Goal: Communication & Community: Answer question/provide support

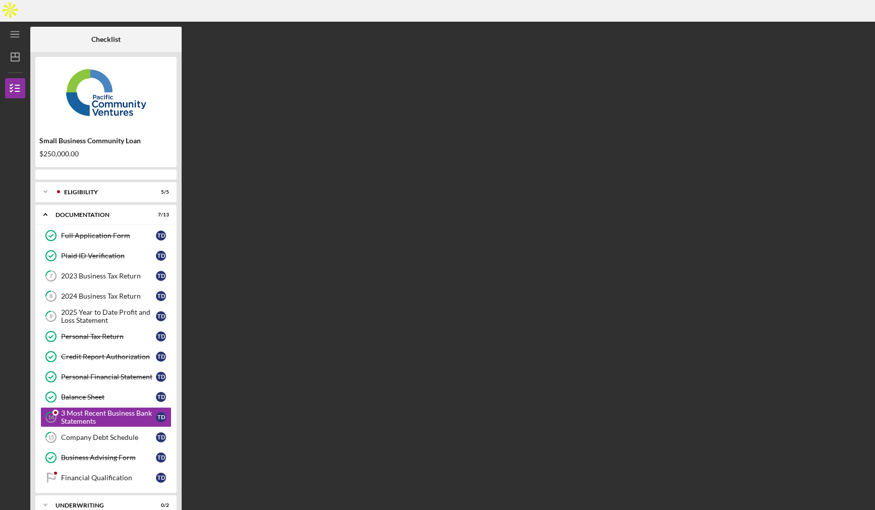
scroll to position [22, 0]
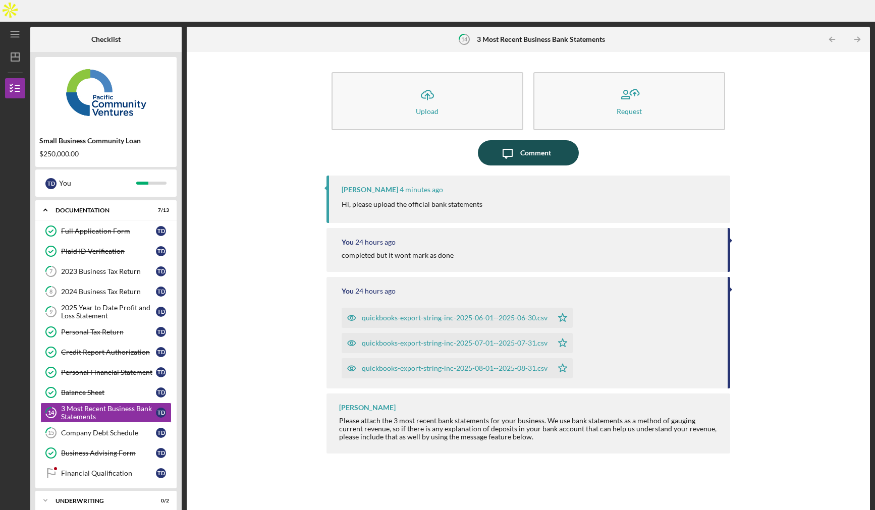
click at [540, 140] on div "Comment" at bounding box center [535, 152] width 31 height 25
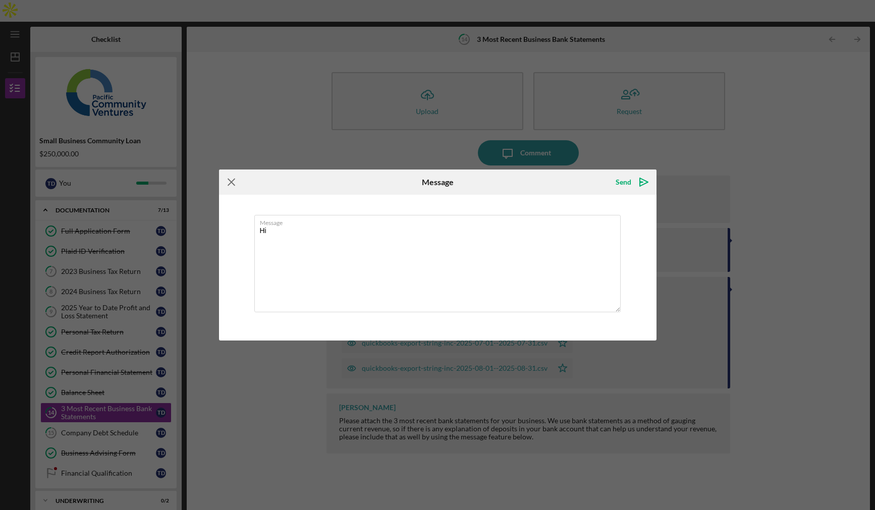
type textarea "Hi"
click at [231, 181] on icon "Icon/Menu Close" at bounding box center [231, 182] width 25 height 25
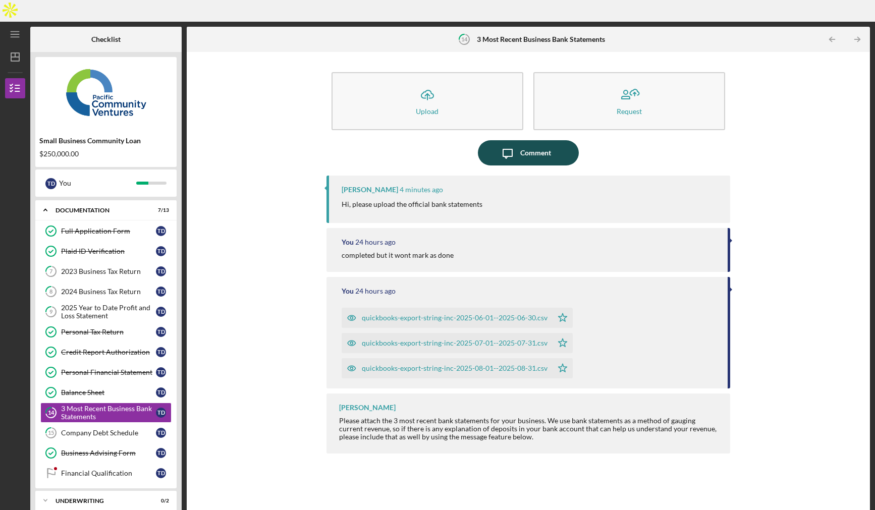
click at [533, 140] on div "Comment" at bounding box center [535, 152] width 31 height 25
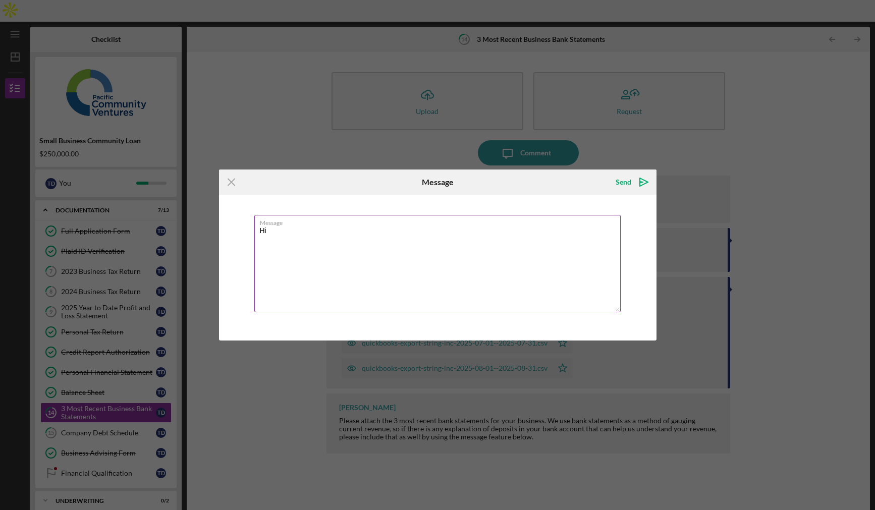
click at [389, 224] on label "Message" at bounding box center [440, 220] width 361 height 11
click at [389, 224] on textarea "Hi" at bounding box center [437, 263] width 366 height 97
click at [326, 234] on textarea "Hi" at bounding box center [437, 263] width 366 height 97
type textarea "Hi Yash - these are the official bank statements from my bank (Mercury)"
click at [232, 186] on icon "Icon/Menu Close" at bounding box center [231, 182] width 25 height 25
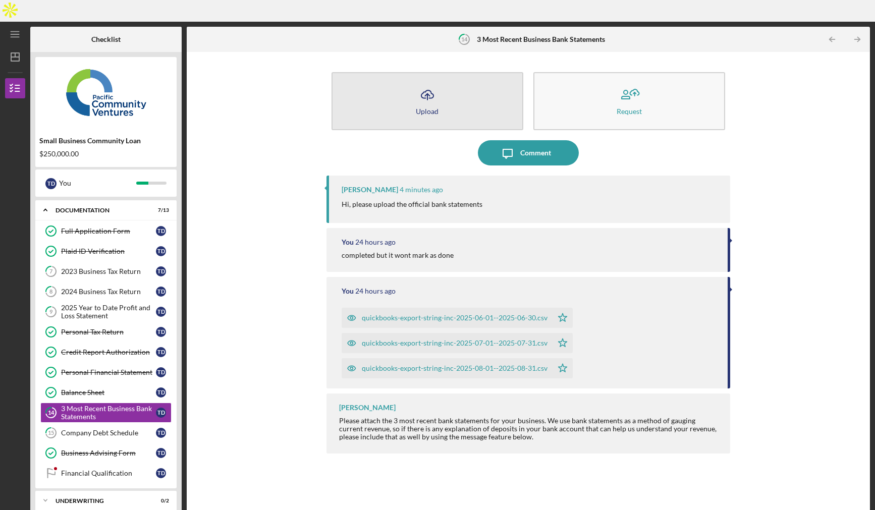
click at [437, 107] on div "Upload" at bounding box center [427, 111] width 23 height 8
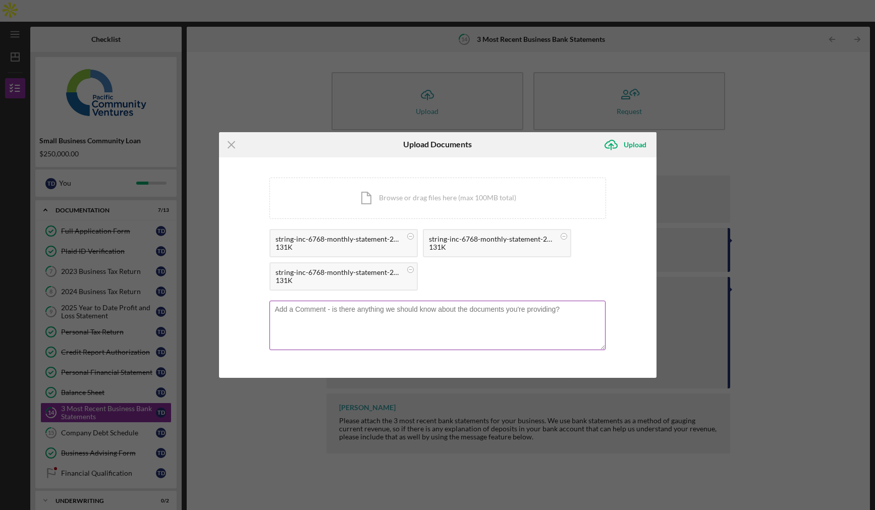
click at [399, 324] on textarea at bounding box center [437, 325] width 336 height 49
type textarea "hi Yash - are these better?"
click at [616, 147] on icon "submit" at bounding box center [611, 144] width 12 height 8
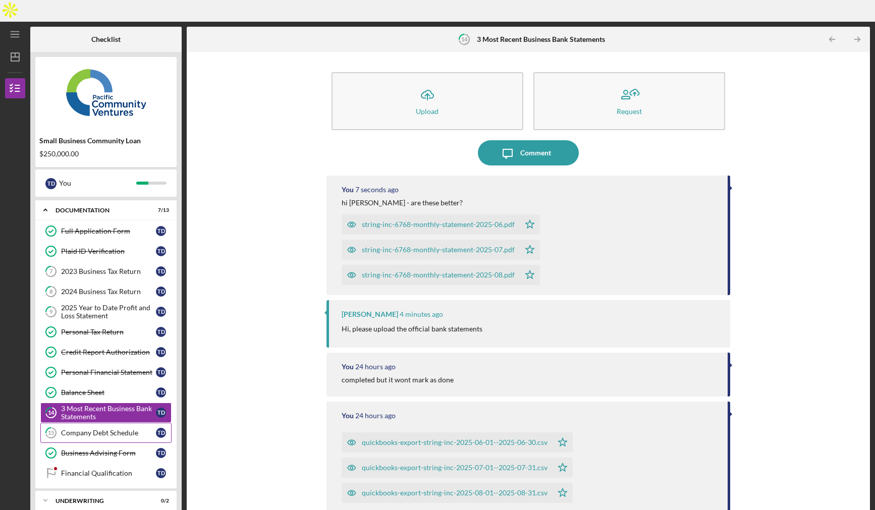
click at [118, 429] on div "Company Debt Schedule" at bounding box center [108, 433] width 95 height 8
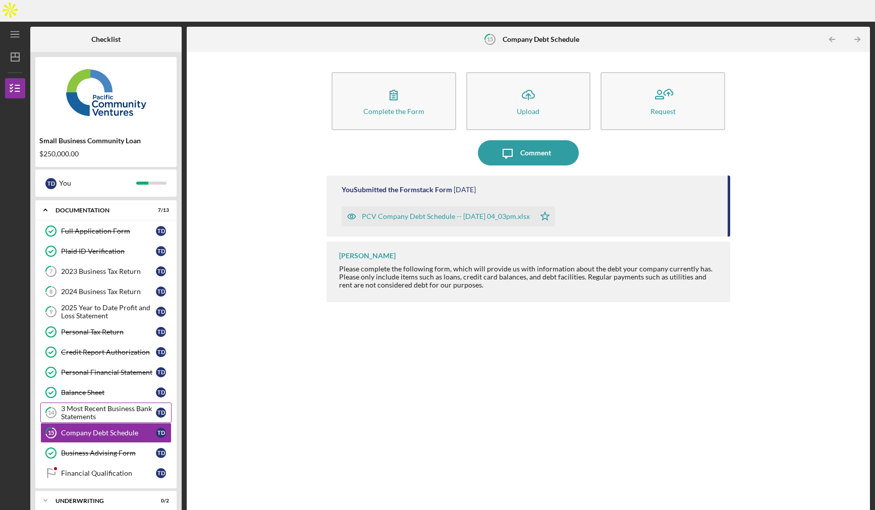
click at [117, 405] on div "3 Most Recent Business Bank Statements" at bounding box center [108, 413] width 95 height 16
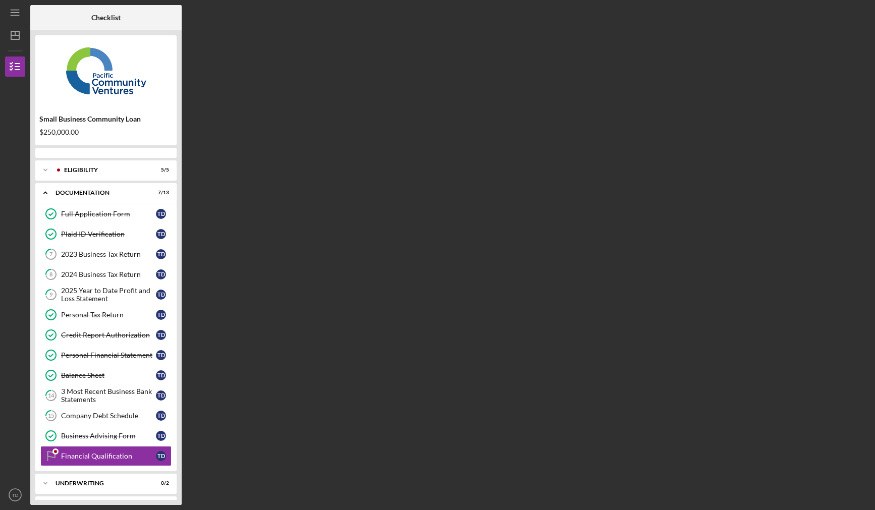
scroll to position [22, 0]
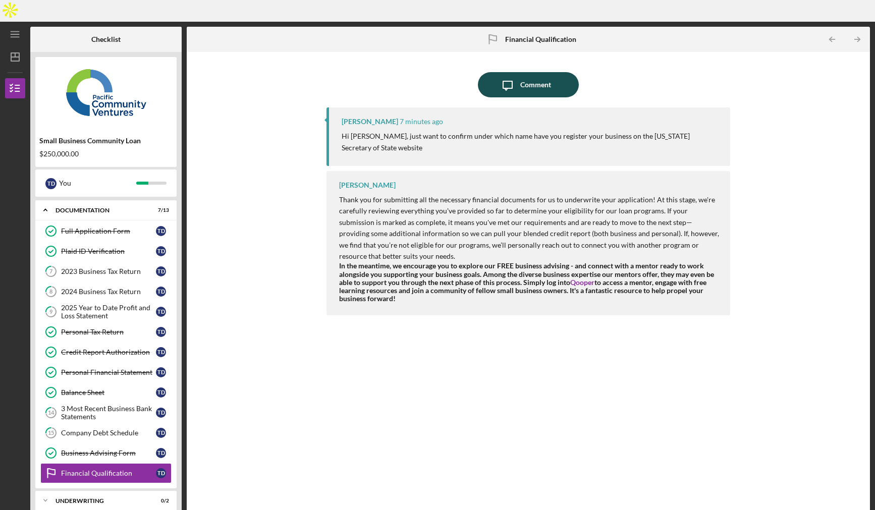
click at [510, 72] on icon "Icon/Message" at bounding box center [507, 84] width 25 height 25
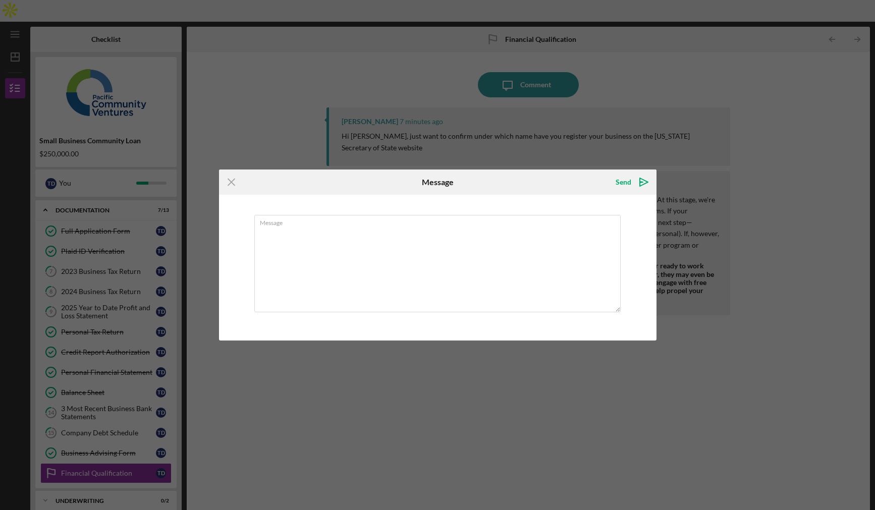
type textarea "e"
click at [402, 231] on textarea "We are registered as String Instant Checkout with the [US_STATE] SOS." at bounding box center [437, 263] width 366 height 97
click at [539, 240] on textarea "We are registered as String Instant Checkout Inc. with the [US_STATE] SOS." at bounding box center [437, 263] width 366 height 97
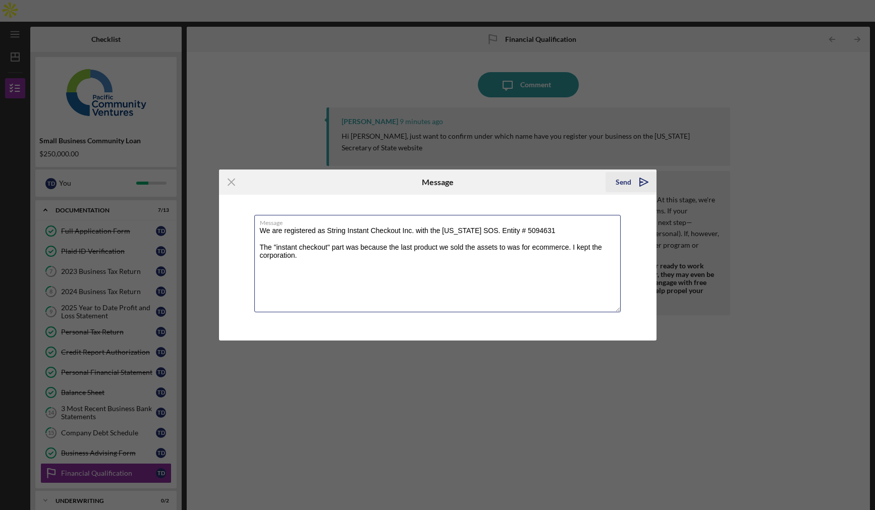
type textarea "We are registered as String Instant Checkout Inc. with the [US_STATE] SOS. Enti…"
click at [643, 181] on icon "Icon/icon-invite-send" at bounding box center [643, 182] width 25 height 25
